Goal: Task Accomplishment & Management: Use online tool/utility

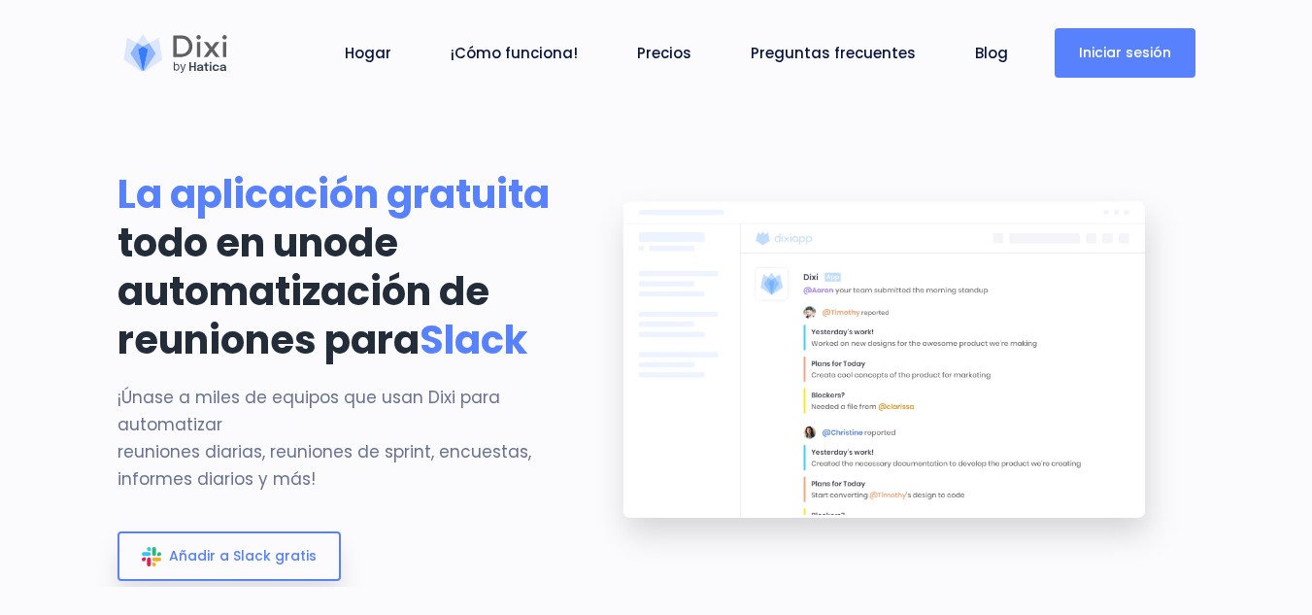
click at [1171, 52] on link "Iniciar sesión" at bounding box center [1125, 53] width 141 height 50
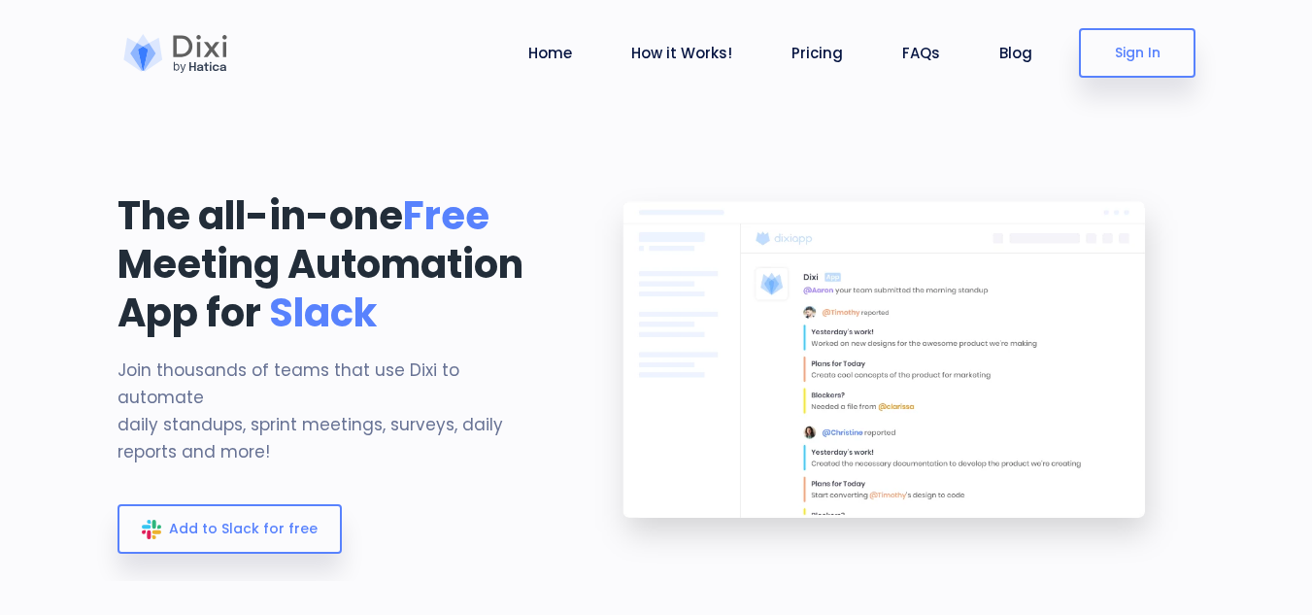
click at [529, 305] on h1 "The all-in-one Free Meeting Automation App for Slack" at bounding box center [334, 264] width 432 height 146
click at [482, 278] on h1 "The all-in-one Free Meeting Automation App for Slack" at bounding box center [334, 264] width 432 height 146
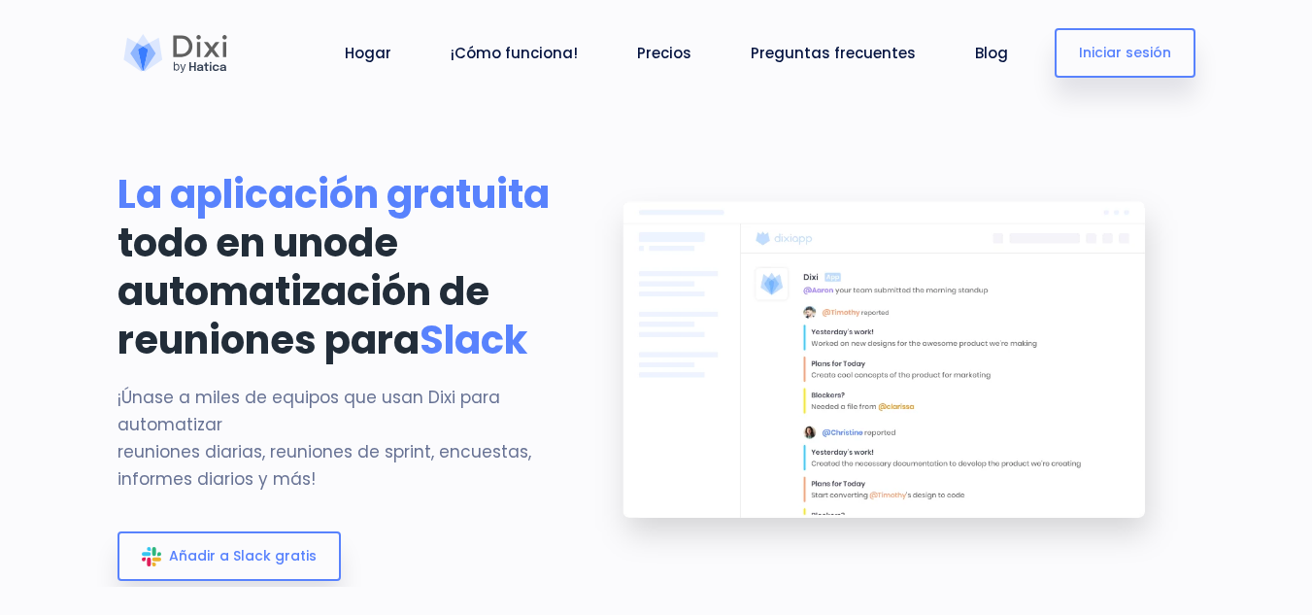
click at [1232, 123] on section "La aplicación gratuita todo en uno de automatización de reuniones para Slack ¡Ú…" at bounding box center [656, 293] width 1312 height 587
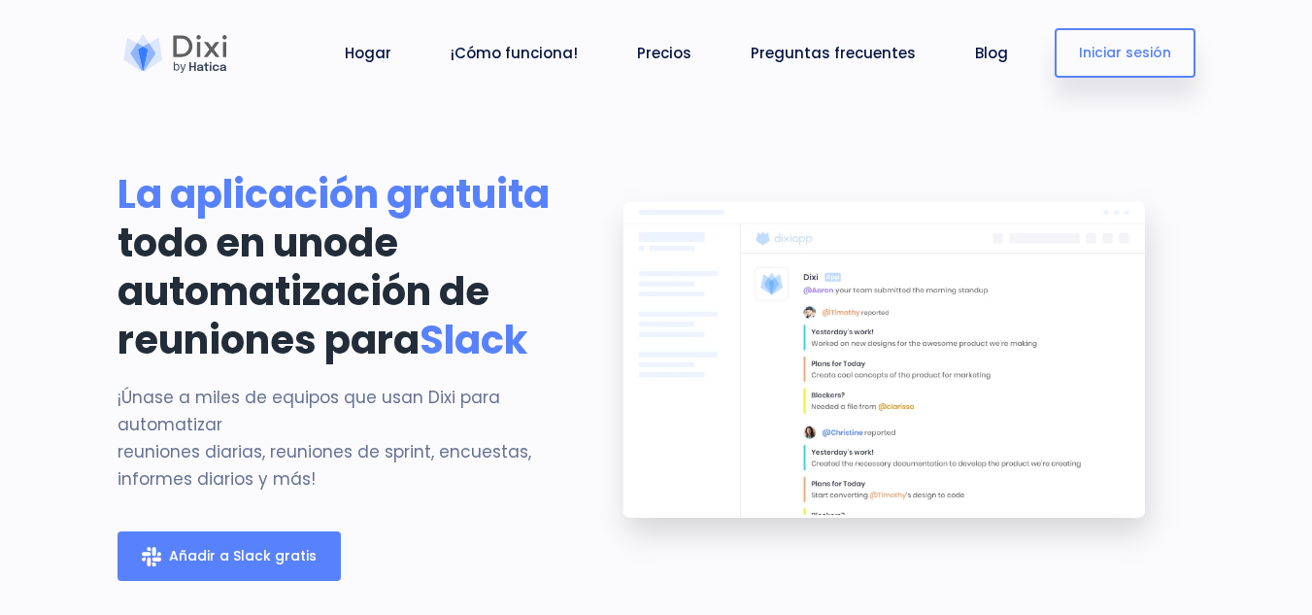
click at [253, 581] on link "Añadir a Slack gratis" at bounding box center [229, 556] width 223 height 50
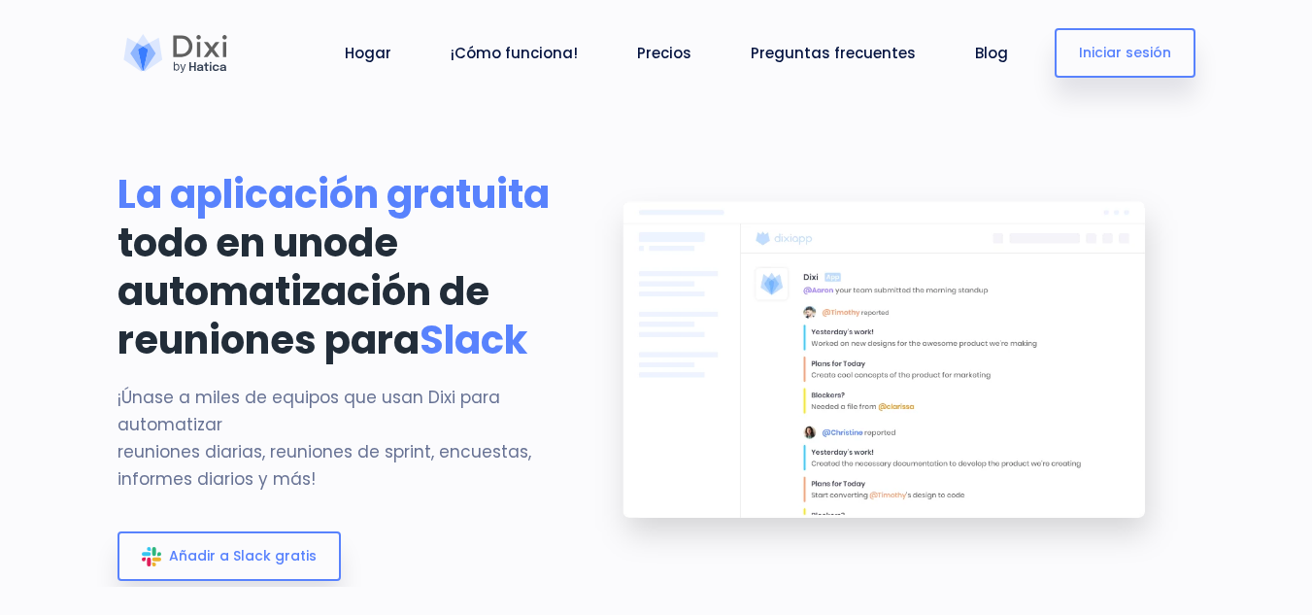
click at [1247, 29] on nav "Hogar ¡Cómo funciona! Precios Preguntas frecuentes Blog Cerrar sesión Iniciar s…" at bounding box center [656, 53] width 1312 height 106
